Goal: Task Accomplishment & Management: Manage account settings

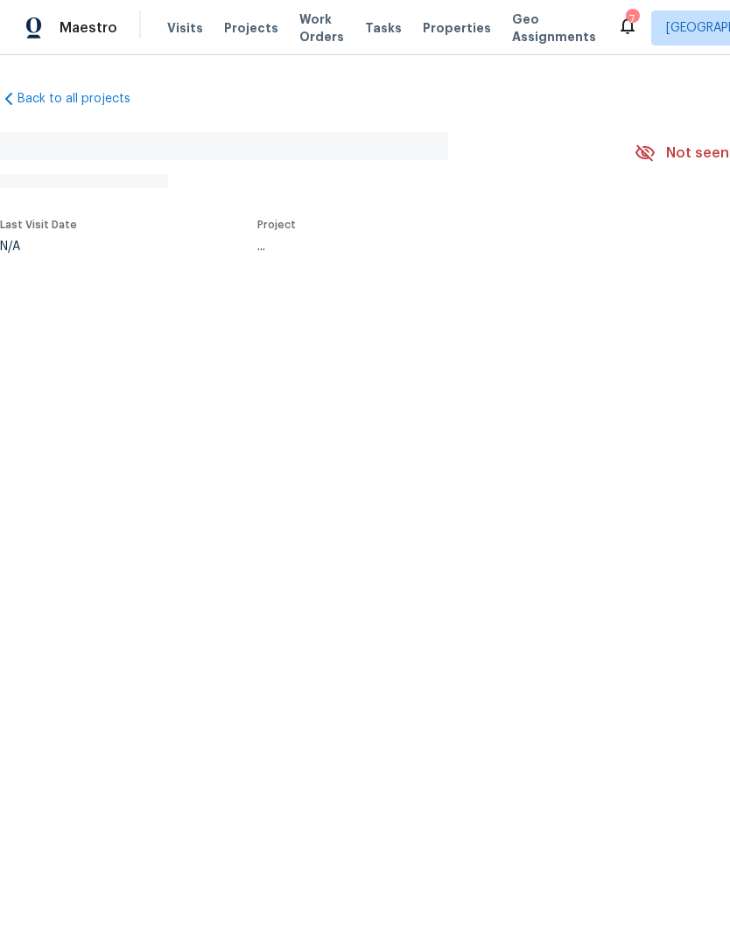
click at [170, 24] on span "Visits" at bounding box center [185, 27] width 36 height 17
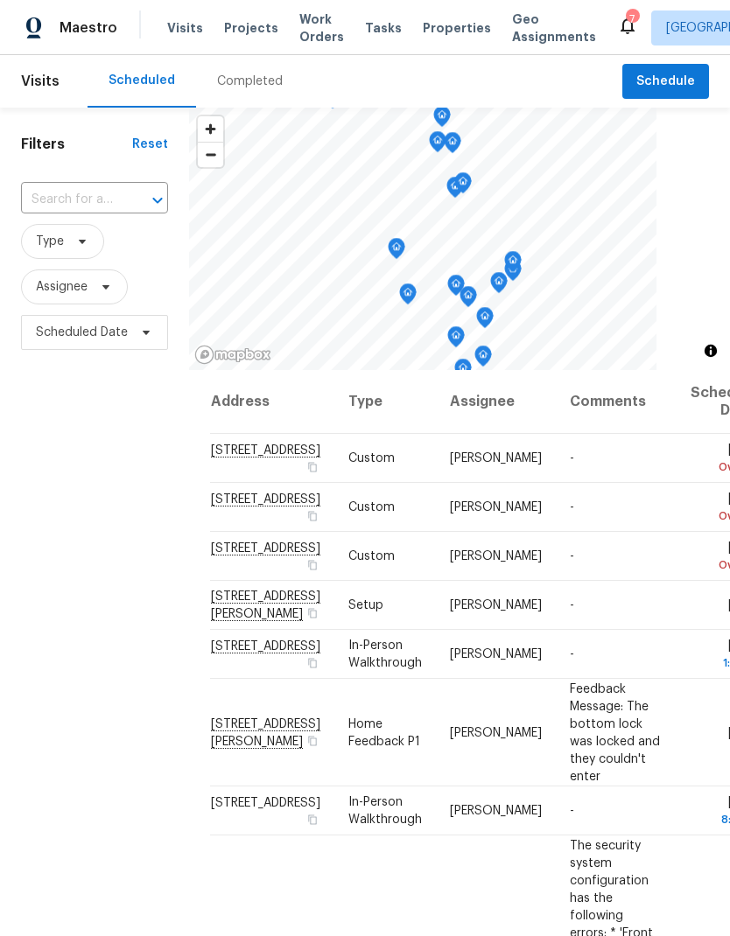
click at [91, 186] on input "text" at bounding box center [70, 199] width 98 height 27
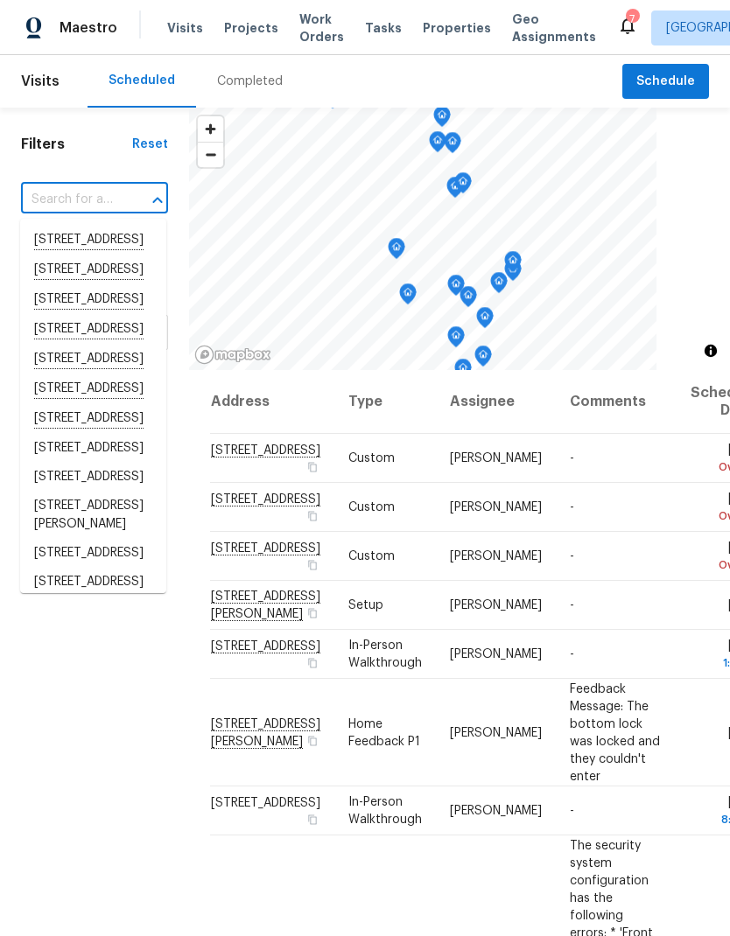
click at [73, 198] on input "text" at bounding box center [70, 199] width 98 height 27
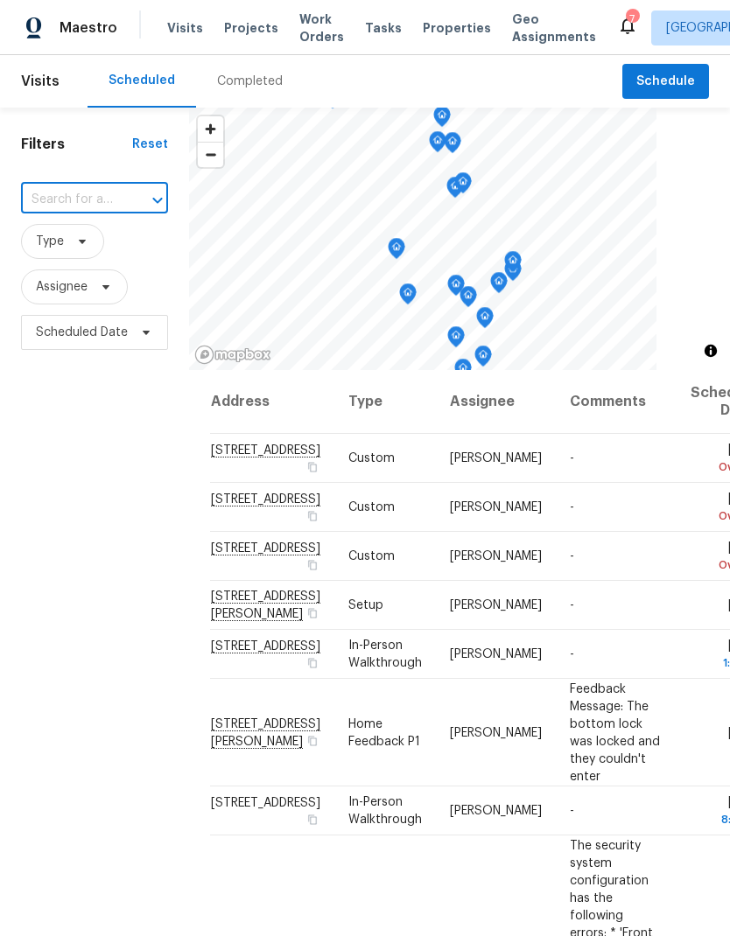
paste input "[STREET_ADDRESS][PERSON_NAME]"
type input "[STREET_ADDRESS][PERSON_NAME]"
click at [82, 246] on li "[STREET_ADDRESS][PERSON_NAME]" at bounding box center [93, 250] width 146 height 48
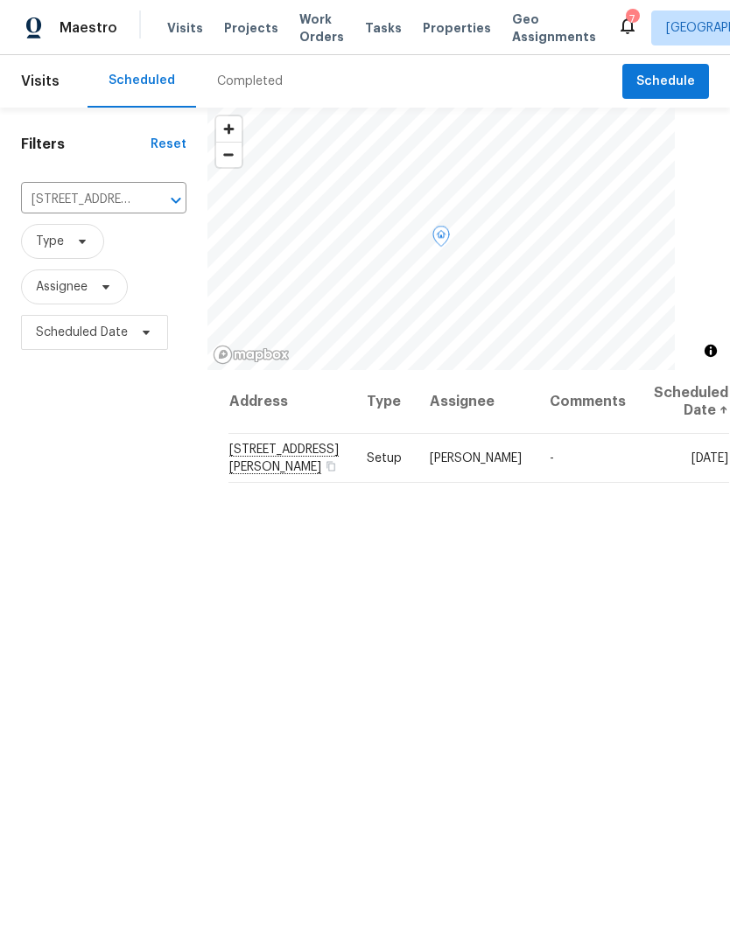
click at [0, 0] on icon at bounding box center [0, 0] width 0 height 0
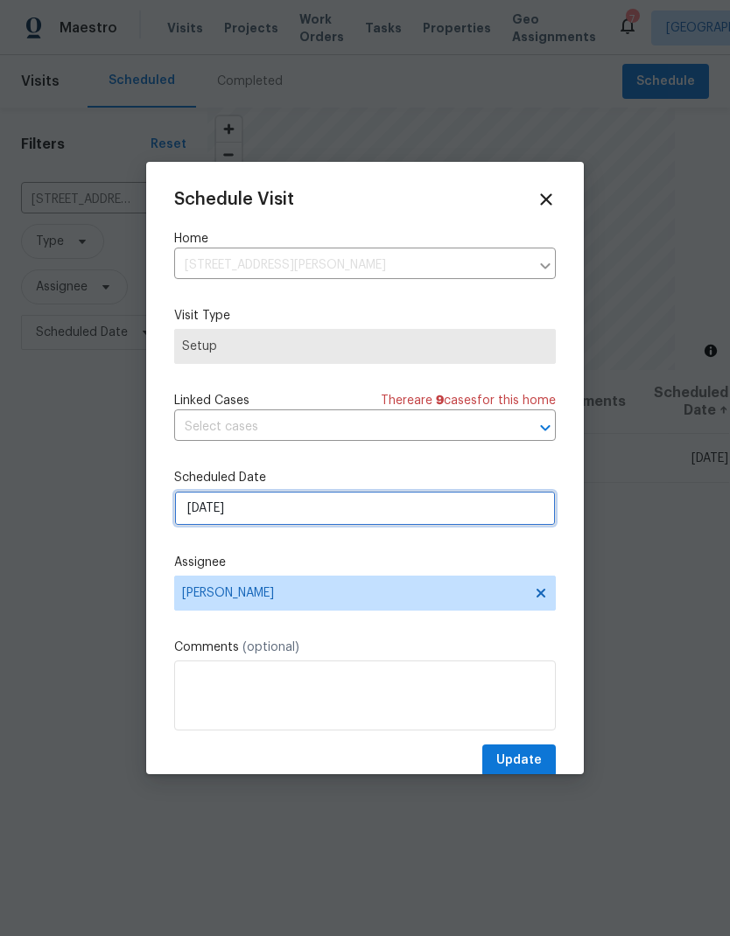
click at [209, 503] on input "[DATE]" at bounding box center [364, 508] width 381 height 35
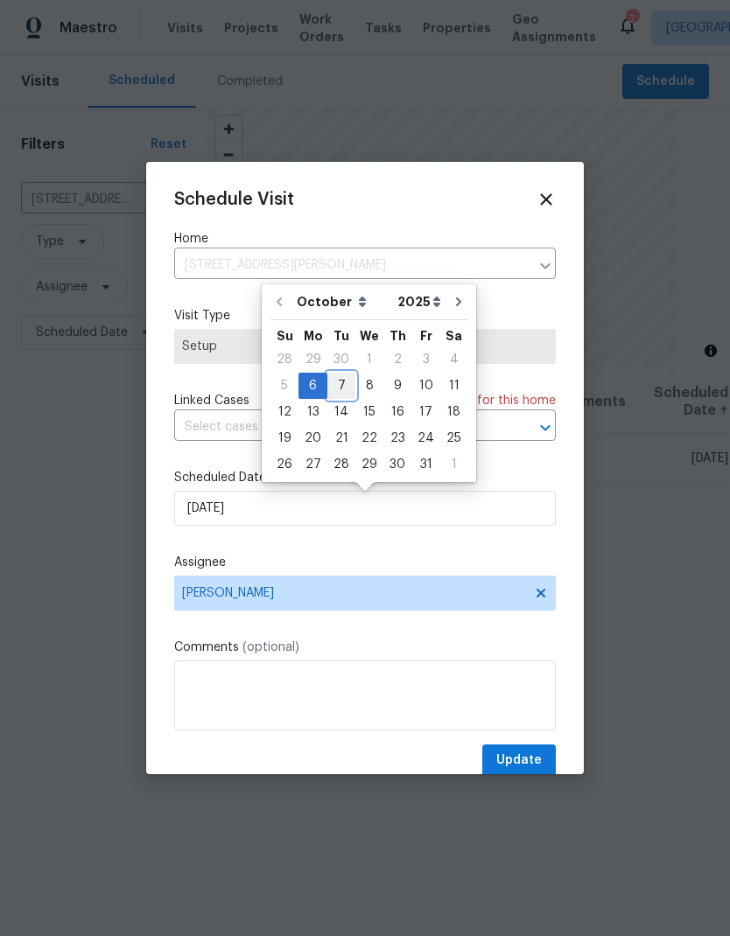
click at [341, 384] on div "7" at bounding box center [341, 386] width 28 height 24
type input "[DATE]"
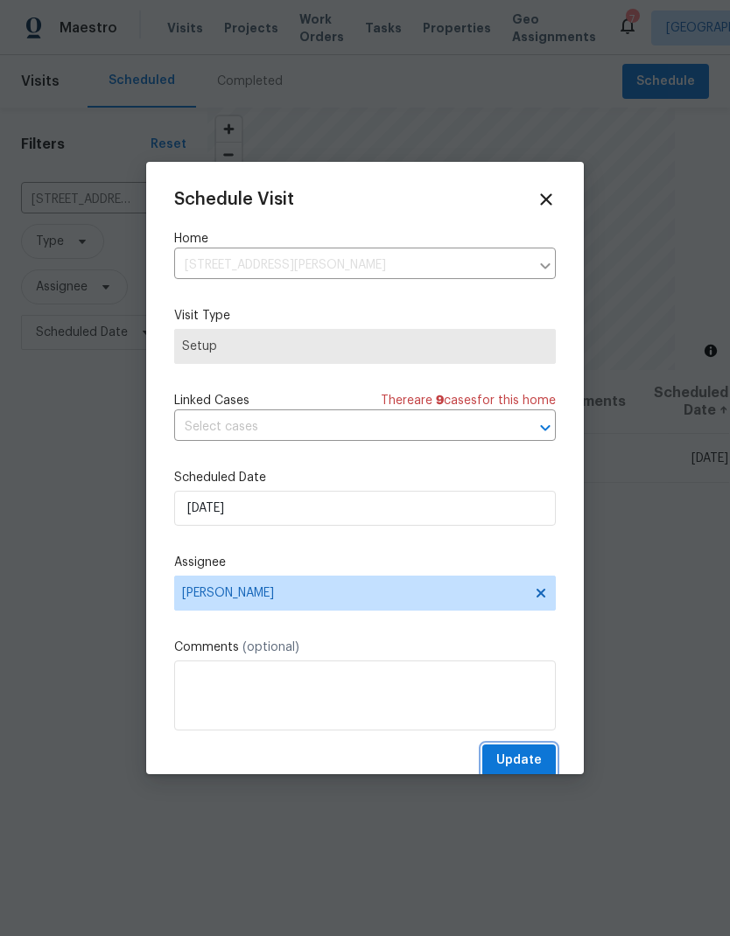
click at [511, 764] on span "Update" at bounding box center [518, 761] width 45 height 22
